Goal: Task Accomplishment & Management: Complete application form

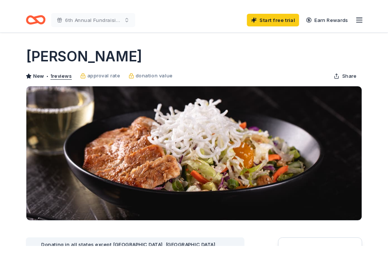
scroll to position [97, 0]
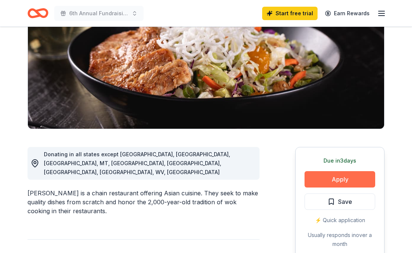
click at [344, 178] on button "Apply" at bounding box center [340, 179] width 71 height 16
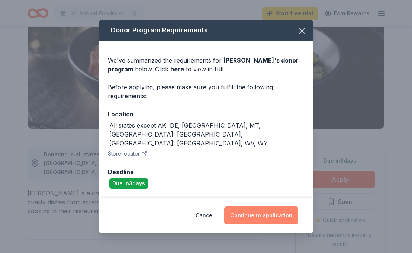
click at [275, 210] on button "Continue to application" at bounding box center [261, 215] width 74 height 18
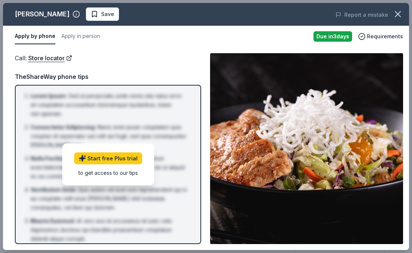
click at [220, 162] on img at bounding box center [306, 148] width 193 height 191
click at [54, 60] on link "Store locator" at bounding box center [50, 58] width 44 height 10
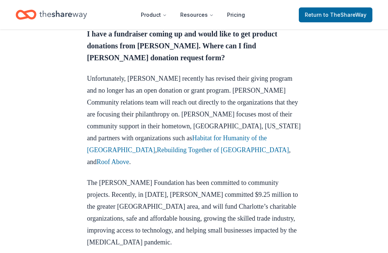
scroll to position [306, 0]
